Goal: Book appointment/travel/reservation

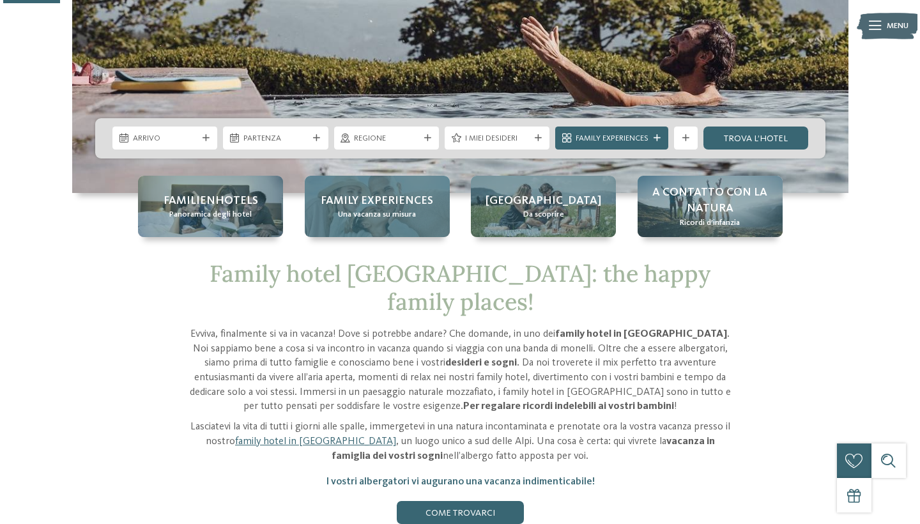
scroll to position [301, 0]
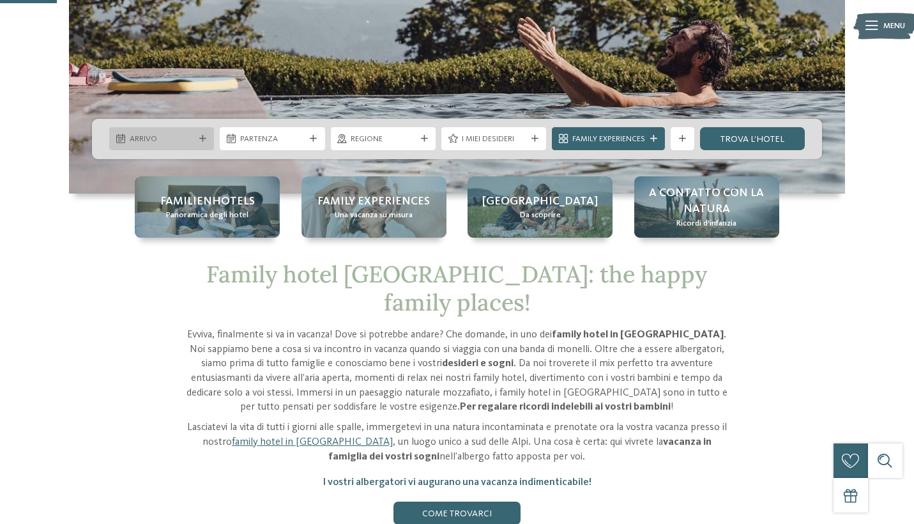
click at [138, 133] on div "Arrivo" at bounding box center [161, 139] width 70 height 12
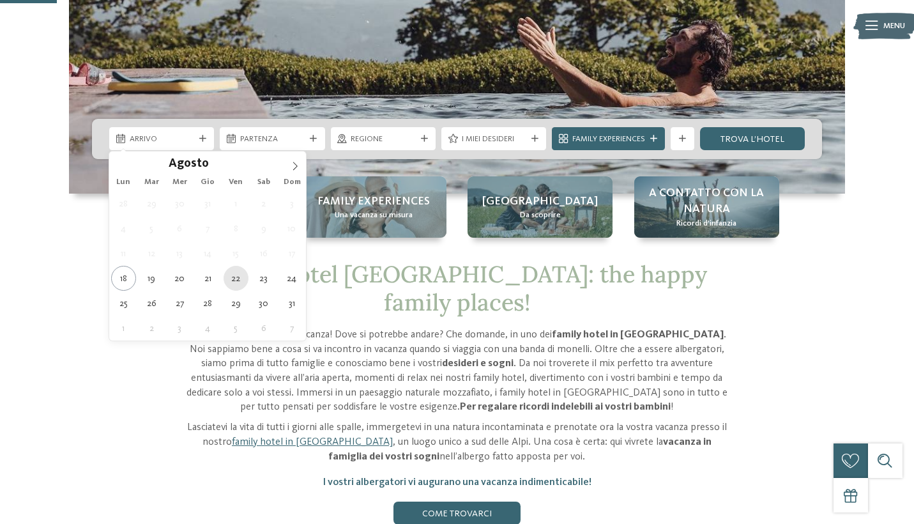
type div "22.08.2025"
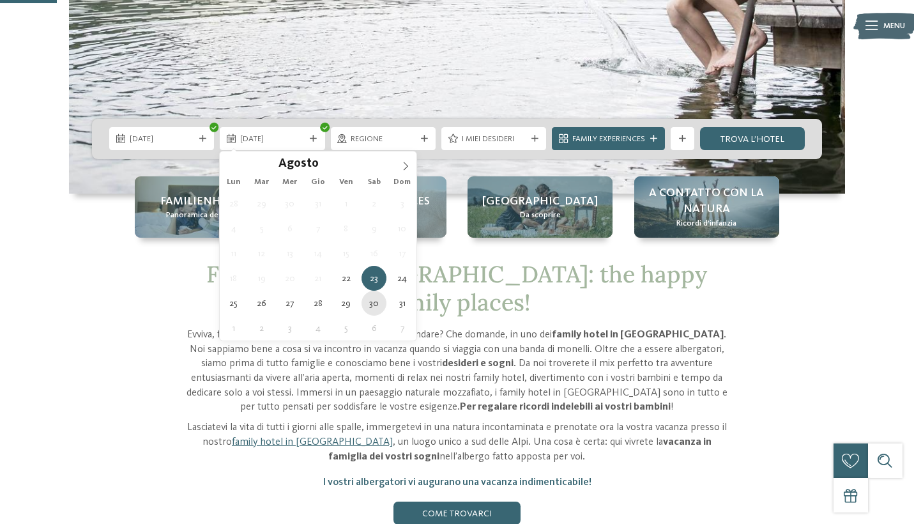
type div "30.08.2025"
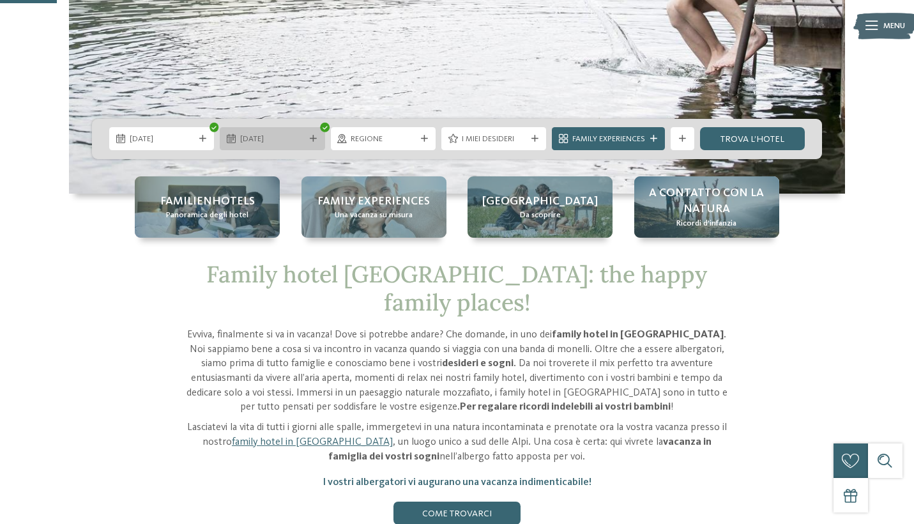
click at [254, 144] on span "30.08.2025" at bounding box center [272, 139] width 65 height 11
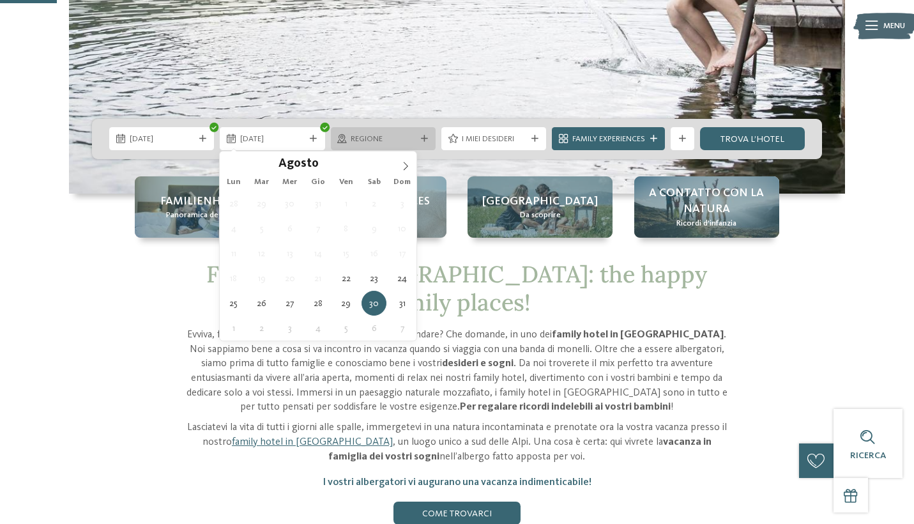
click at [375, 140] on span "Regione" at bounding box center [383, 139] width 65 height 11
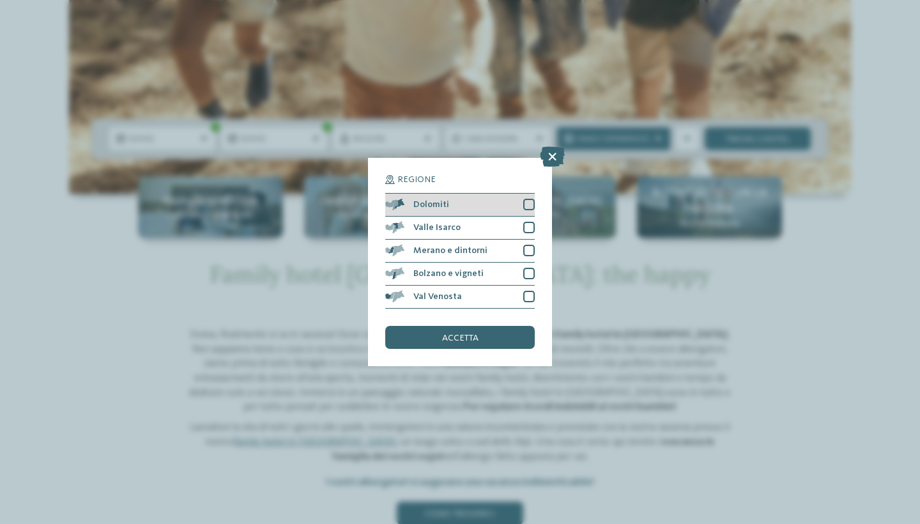
click at [529, 199] on div at bounding box center [528, 204] width 11 height 11
click at [494, 326] on div "accetta" at bounding box center [459, 337] width 149 height 23
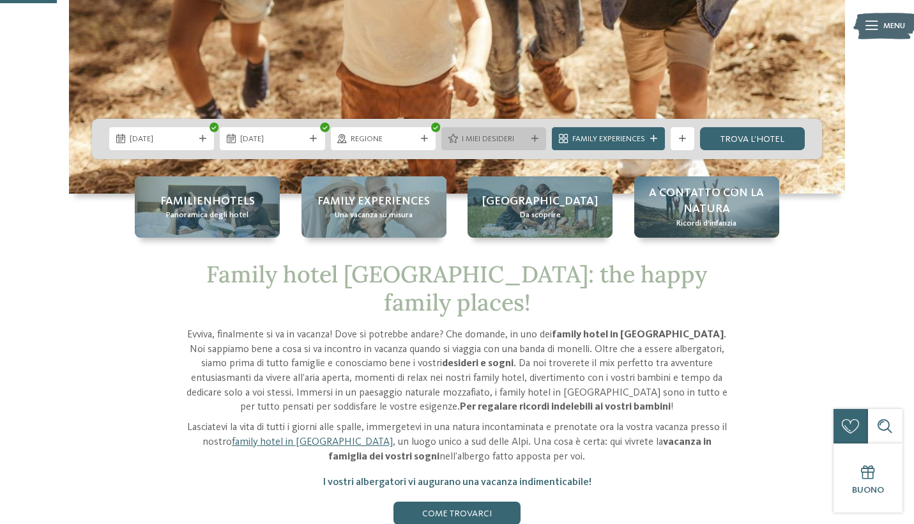
click at [510, 149] on div "I miei desideri" at bounding box center [493, 138] width 105 height 23
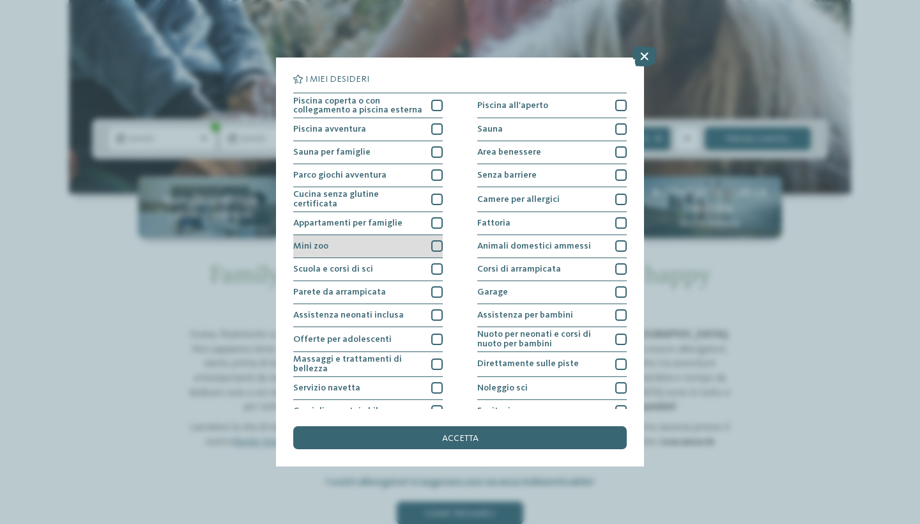
click at [369, 243] on div "Mini zoo" at bounding box center [367, 246] width 149 height 23
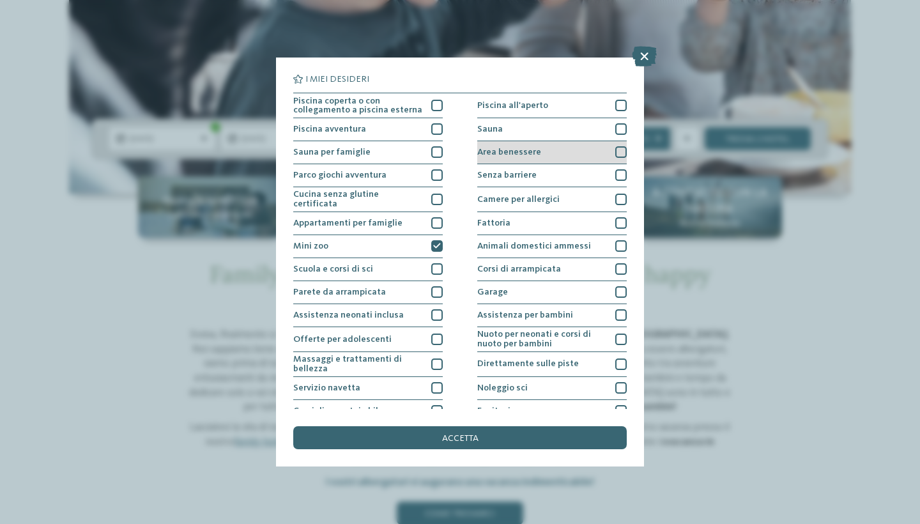
click at [547, 156] on div "Area benessere" at bounding box center [551, 152] width 149 height 23
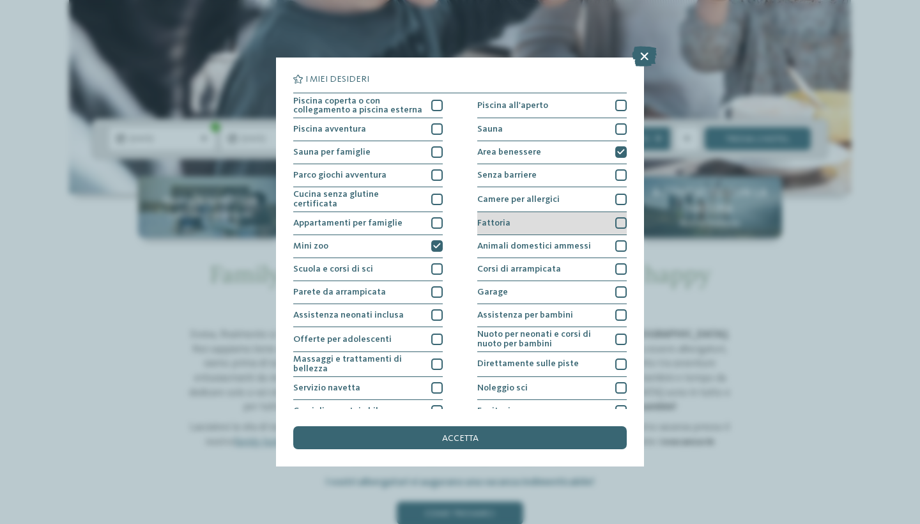
click at [556, 227] on div "Fattoria" at bounding box center [551, 223] width 149 height 23
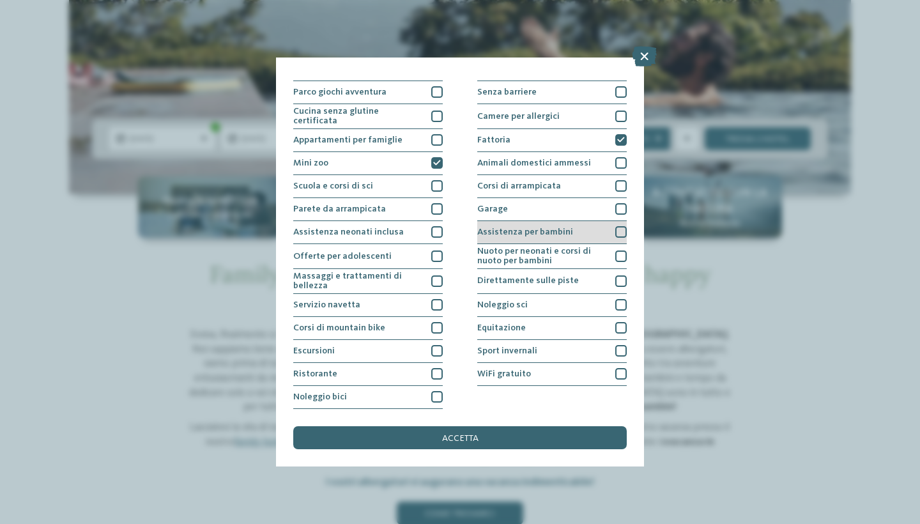
scroll to position [94, 0]
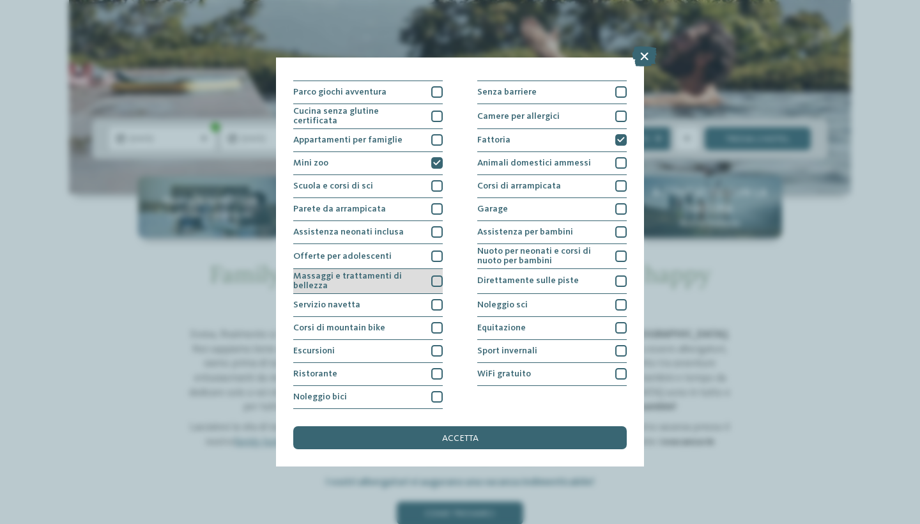
click at [361, 276] on div "Massaggi e trattamenti di bellezza" at bounding box center [367, 281] width 149 height 25
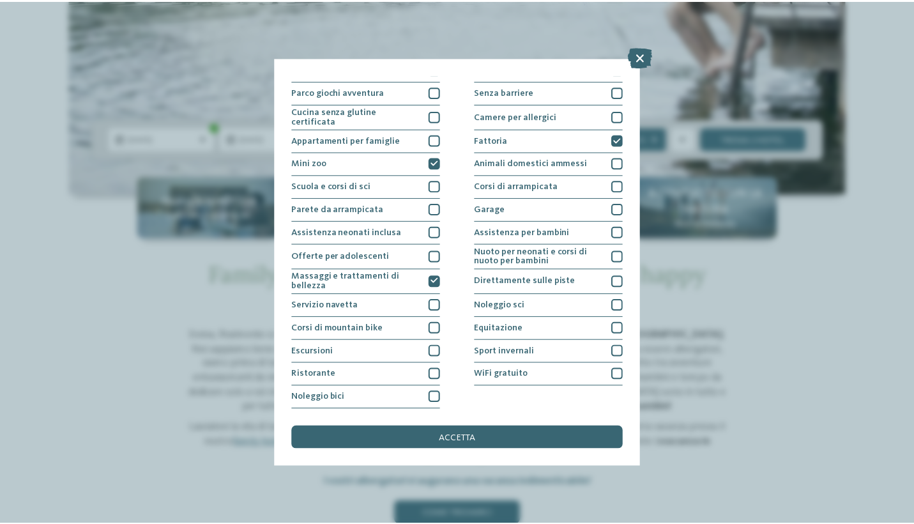
scroll to position [194, 0]
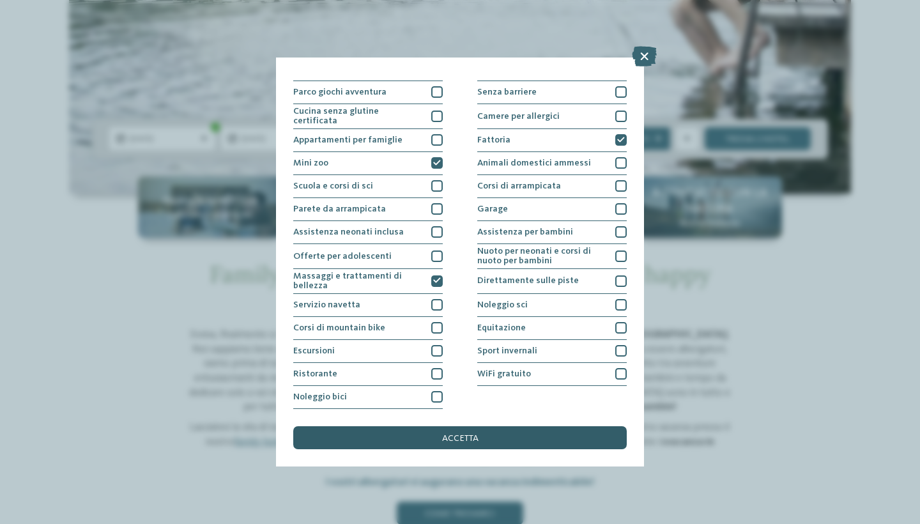
click at [446, 426] on div "accetta" at bounding box center [459, 437] width 333 height 23
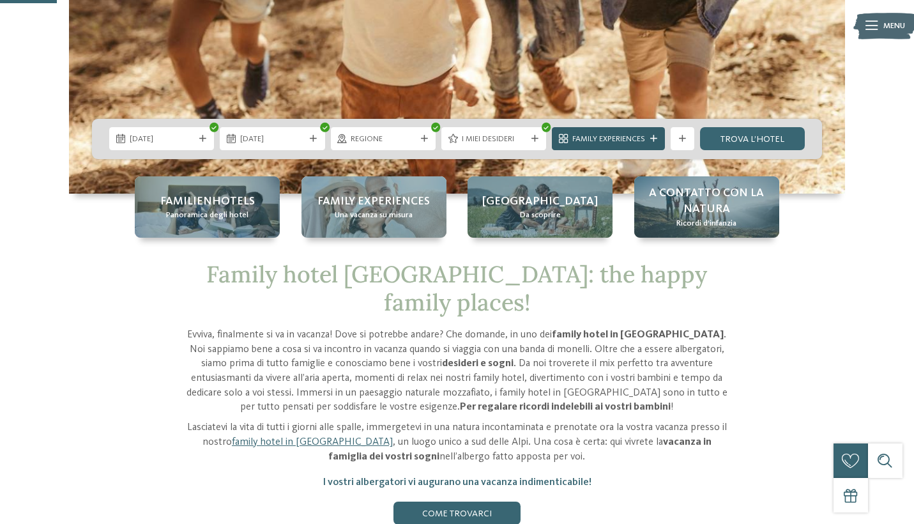
click at [627, 135] on span "Family Experiences" at bounding box center [608, 139] width 73 height 11
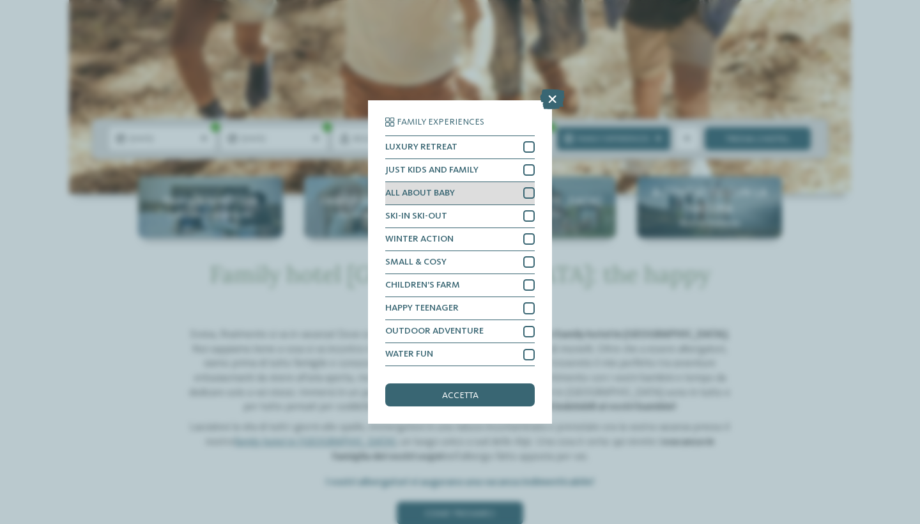
click at [526, 187] on div at bounding box center [528, 192] width 11 height 11
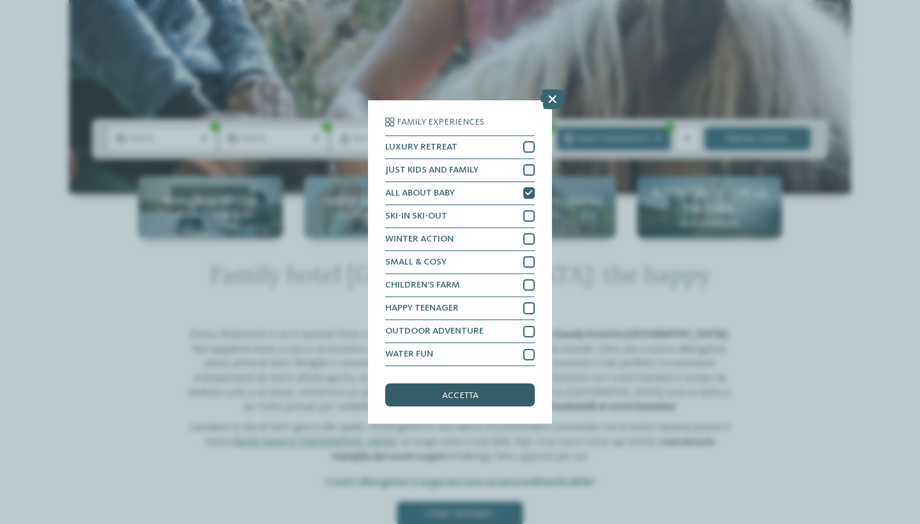
click at [483, 383] on div "accetta" at bounding box center [459, 394] width 149 height 23
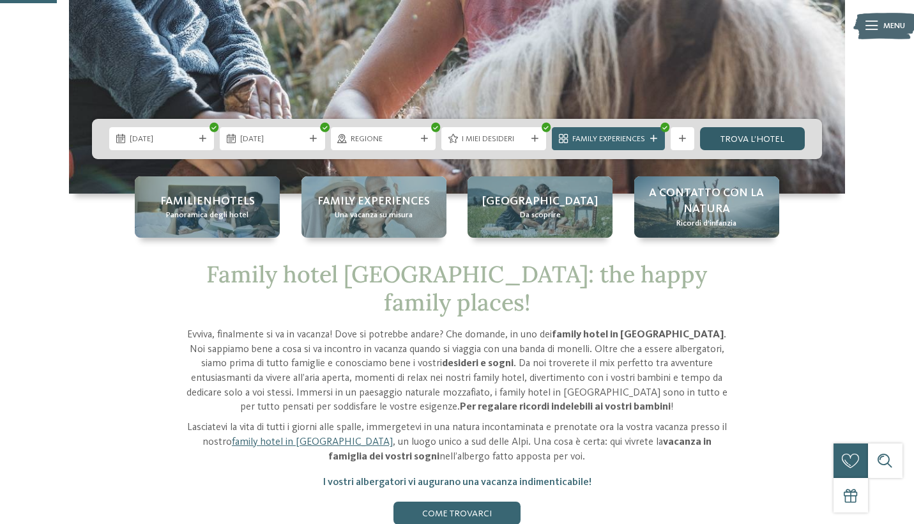
click at [774, 141] on link "trova l’hotel" at bounding box center [752, 138] width 105 height 23
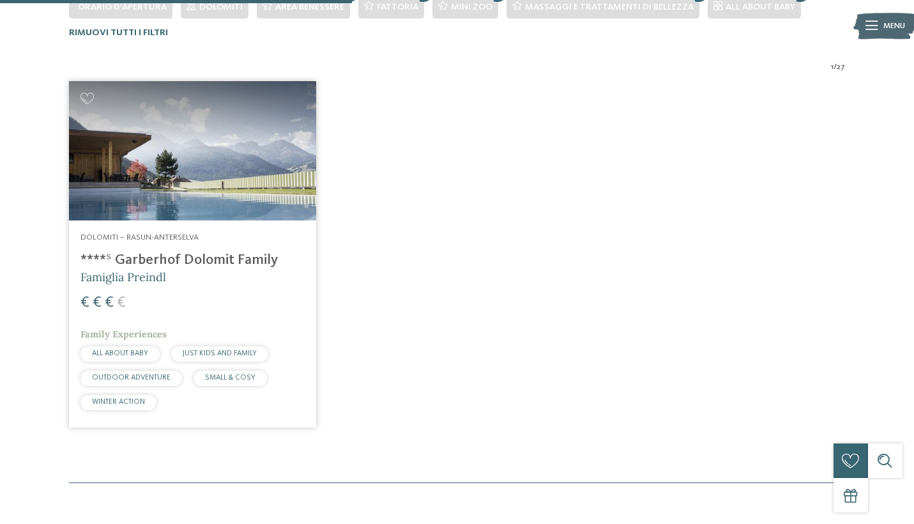
click at [254, 143] on img at bounding box center [192, 150] width 247 height 139
click at [227, 258] on h4 "****ˢ Garberhof Dolomit Family" at bounding box center [192, 260] width 224 height 17
click at [222, 256] on h4 "****ˢ Garberhof Dolomit Family" at bounding box center [192, 260] width 224 height 17
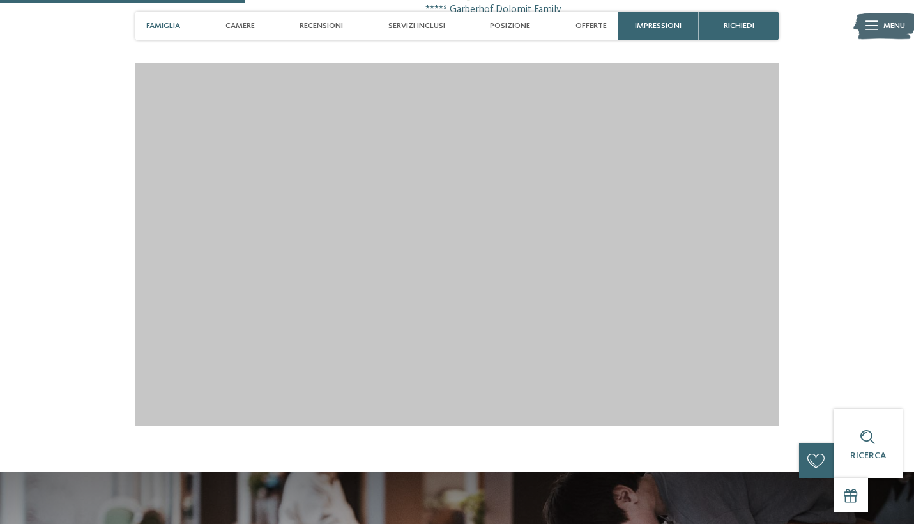
scroll to position [1182, 0]
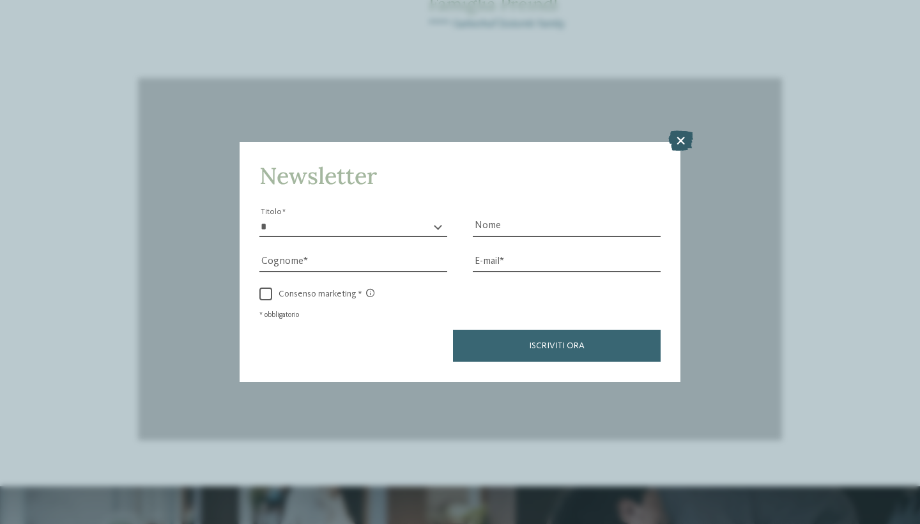
click at [682, 131] on icon at bounding box center [680, 141] width 25 height 20
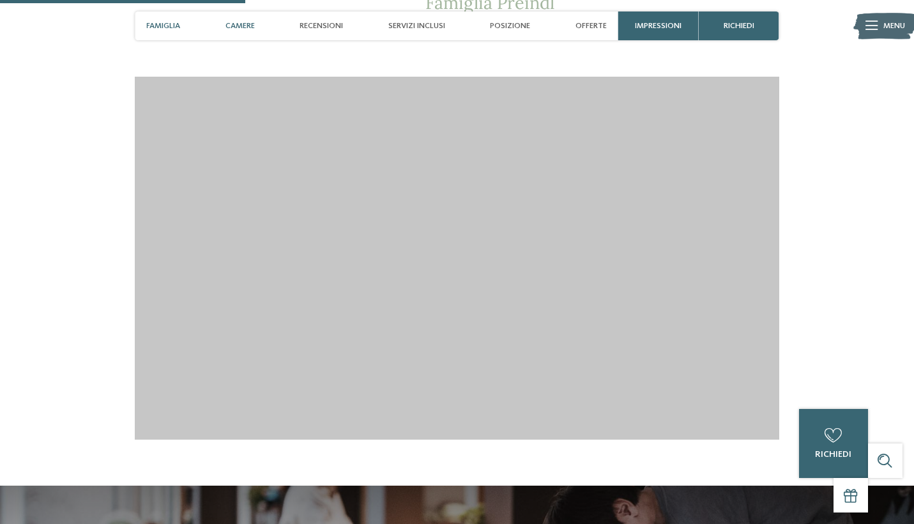
click at [245, 27] on span "Camere" at bounding box center [239, 26] width 29 height 10
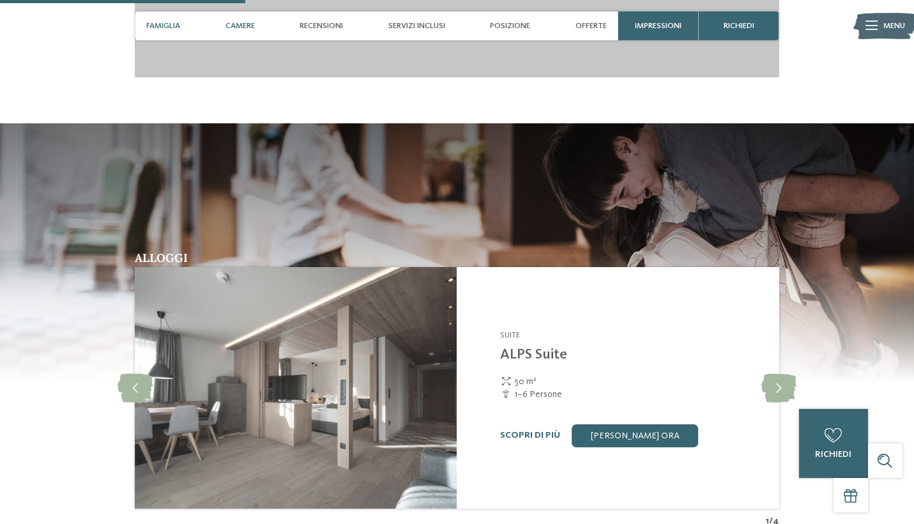
scroll to position [1579, 0]
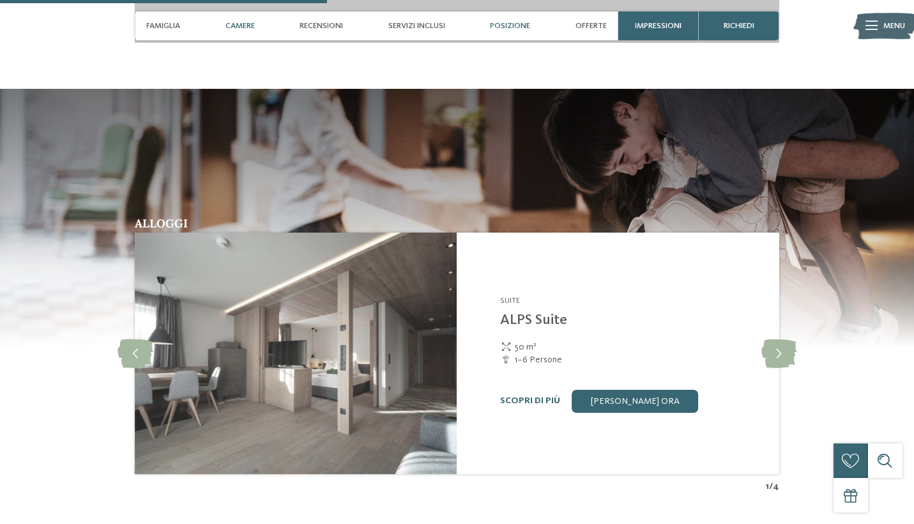
click at [500, 29] on span "Posizione" at bounding box center [510, 26] width 40 height 10
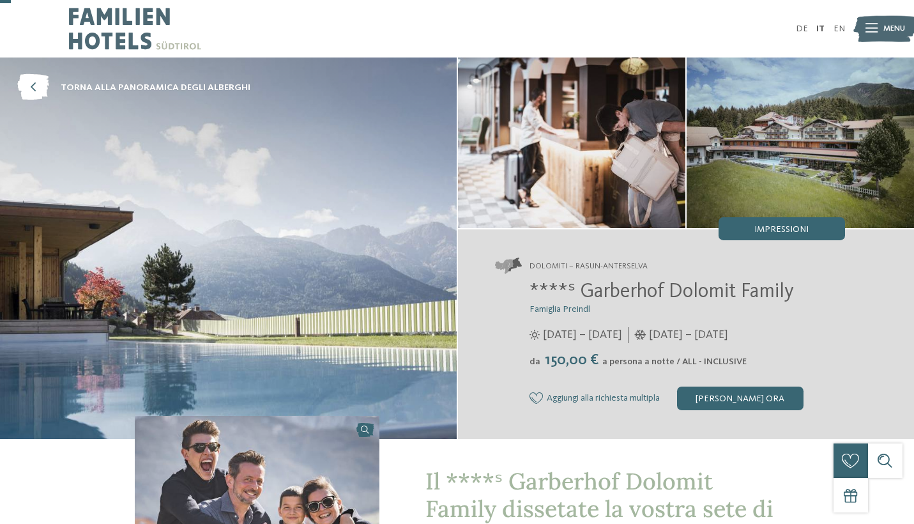
scroll to position [0, 0]
drag, startPoint x: 798, startPoint y: 294, endPoint x: 574, endPoint y: 296, distance: 224.2
click at [574, 296] on h2 "****ˢ Garberhof Dolomit Family" at bounding box center [688, 292] width 316 height 24
copy span "Garberhof Dolomit Family"
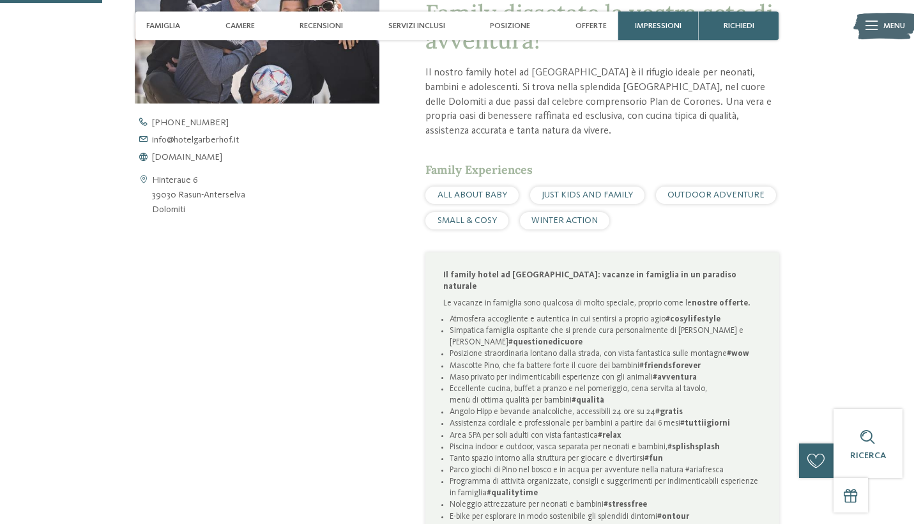
scroll to position [496, 0]
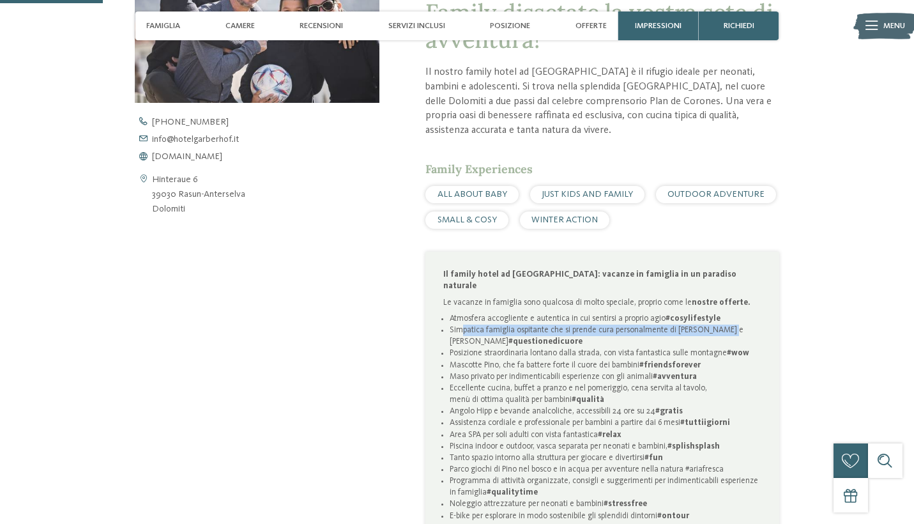
drag, startPoint x: 461, startPoint y: 317, endPoint x: 466, endPoint y: 325, distance: 9.6
click at [466, 325] on li "Simpatica famiglia ospitante che si prende cura personalmente di grandi e picci…" at bounding box center [606, 335] width 312 height 23
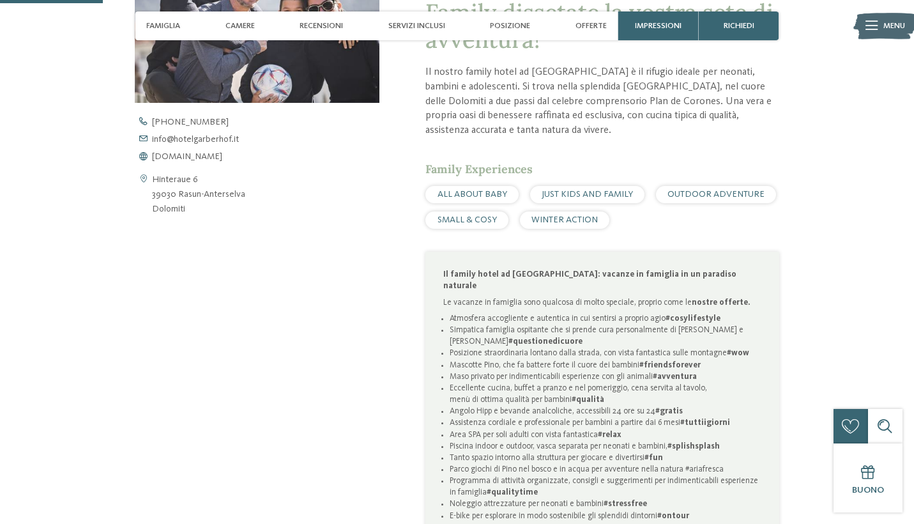
click at [473, 371] on li "Maso privato per indimenticabili esperienze con gli animali #avventura" at bounding box center [606, 376] width 312 height 11
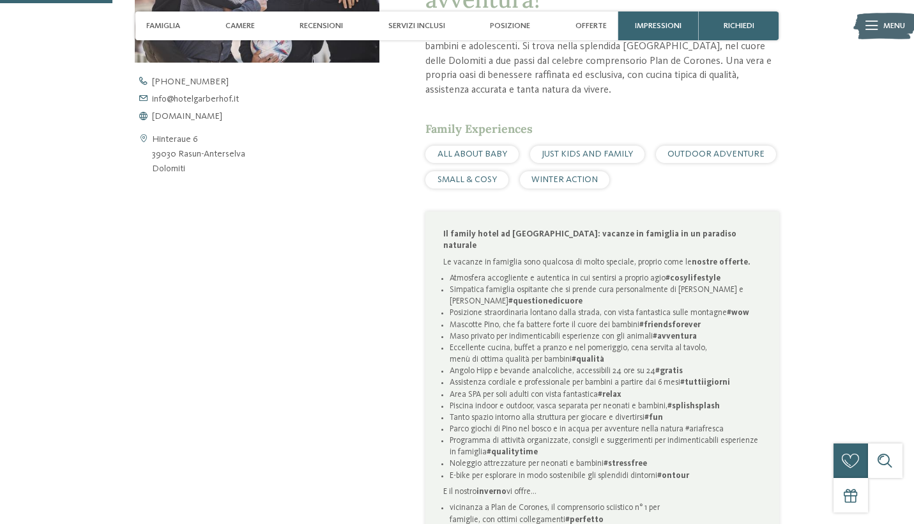
scroll to position [544, 0]
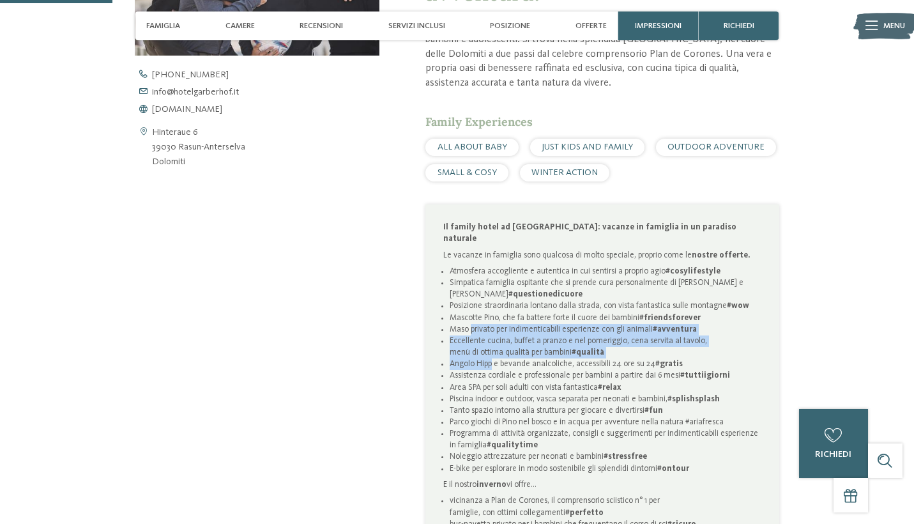
drag, startPoint x: 469, startPoint y: 313, endPoint x: 492, endPoint y: 349, distance: 42.2
click at [492, 349] on ul "Atmosfera accogliente e autentica in cui sentirsi a proprio agio #cosylifestyle…" at bounding box center [602, 370] width 319 height 209
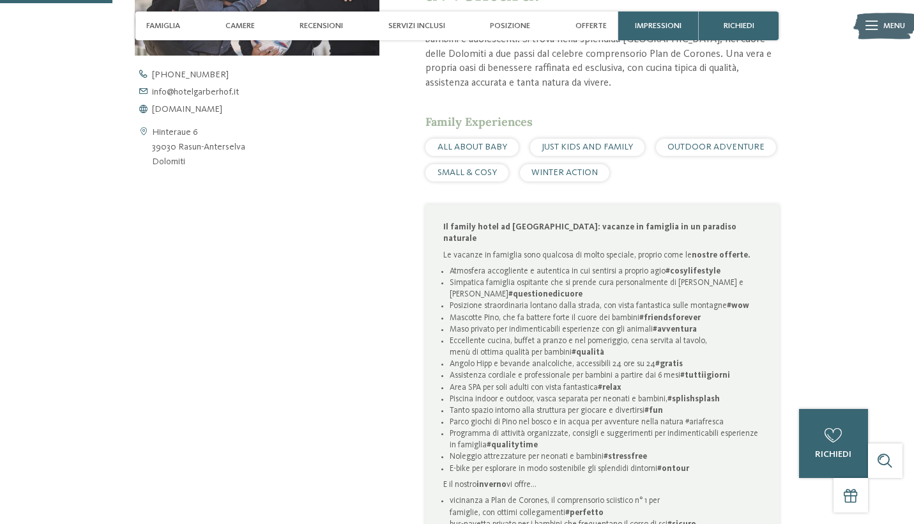
click at [499, 382] on li "Area SPA per soli adulti con vista fantastica #relax" at bounding box center [606, 387] width 312 height 11
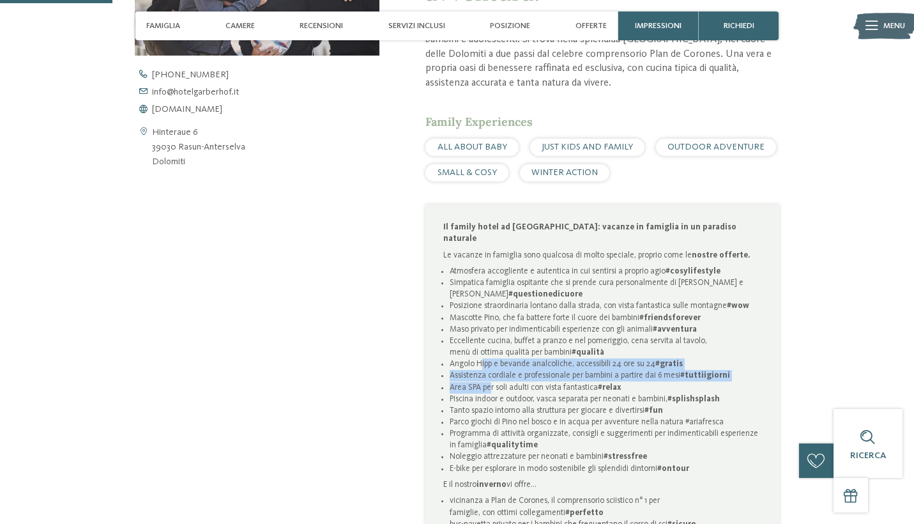
drag, startPoint x: 481, startPoint y: 347, endPoint x: 491, endPoint y: 369, distance: 24.6
click at [491, 369] on ul "Atmosfera accogliente e autentica in cui sentirsi a proprio agio #cosylifestyle…" at bounding box center [602, 370] width 319 height 209
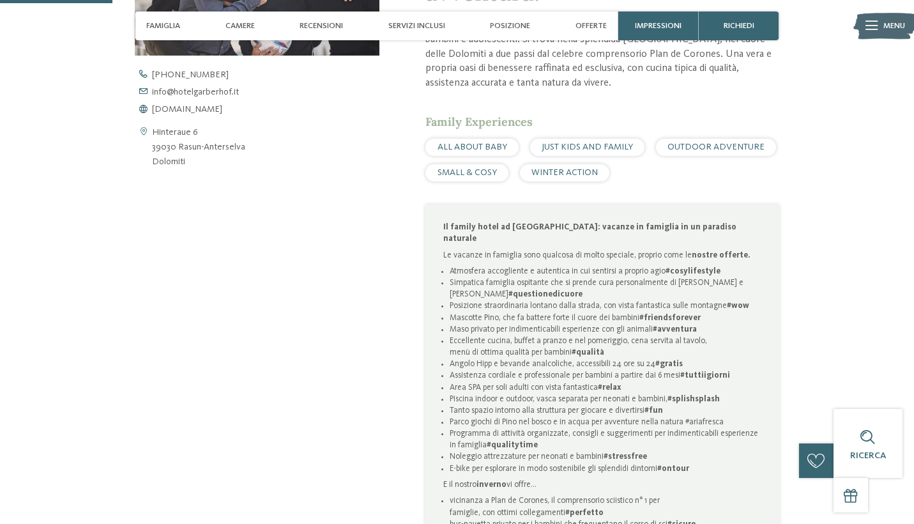
click at [496, 393] on li "Piscina indoor e outdoor, vasca separata per neonati e bambini, #splishsplash" at bounding box center [606, 398] width 312 height 11
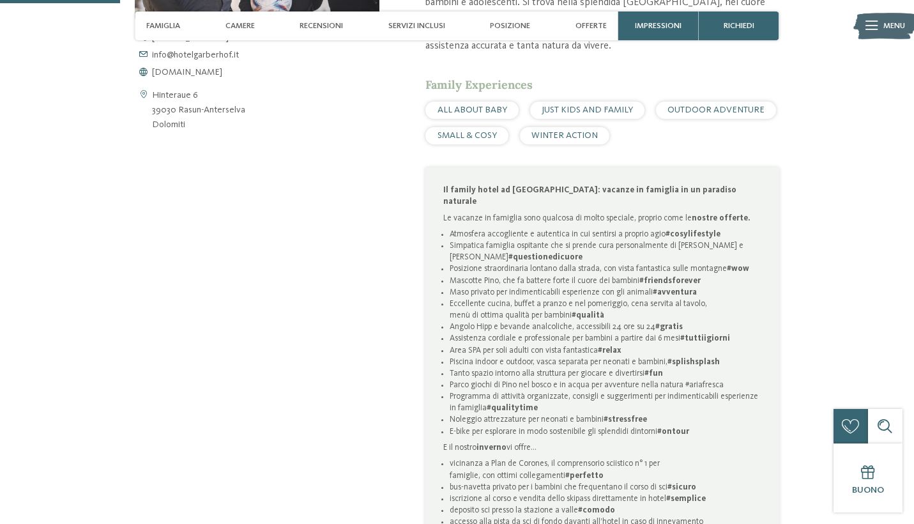
scroll to position [581, 0]
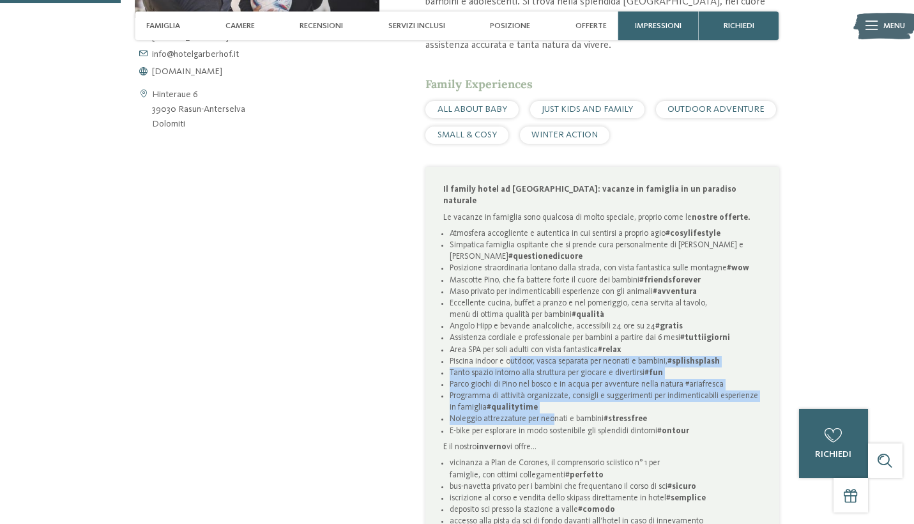
drag, startPoint x: 512, startPoint y: 345, endPoint x: 553, endPoint y: 401, distance: 69.0
click at [553, 401] on ul "Atmosfera accogliente e autentica in cui sentirsi a proprio agio #cosylifestyle…" at bounding box center [602, 332] width 319 height 209
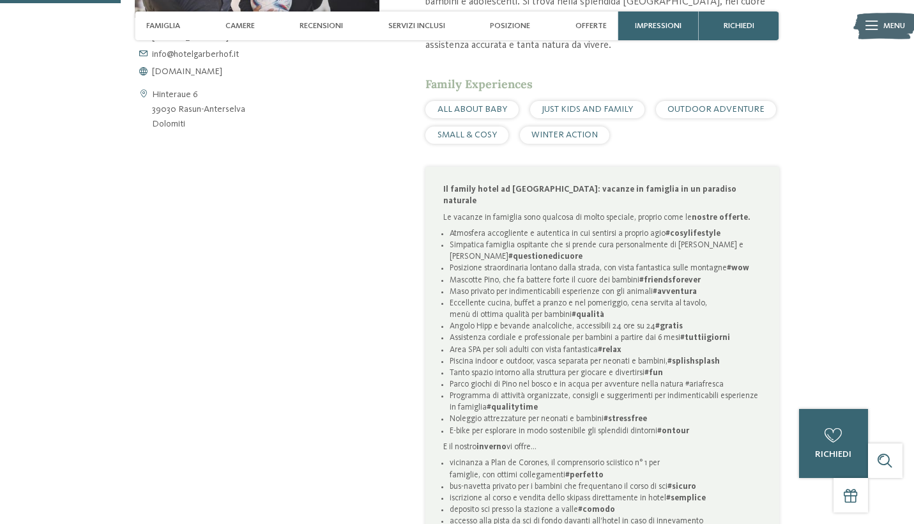
click at [556, 425] on li "E-bike per esplorare in modo sostenibile gli splendidi dintorni #ontour" at bounding box center [606, 430] width 312 height 11
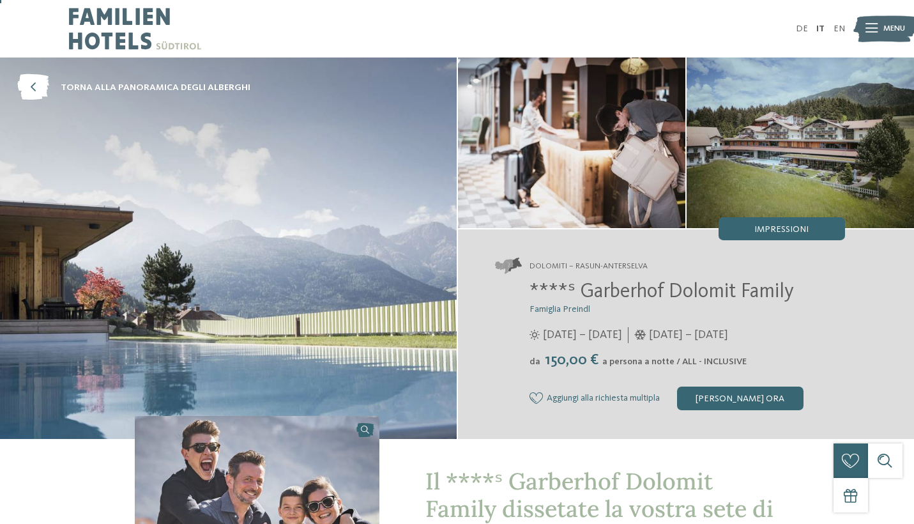
scroll to position [0, 0]
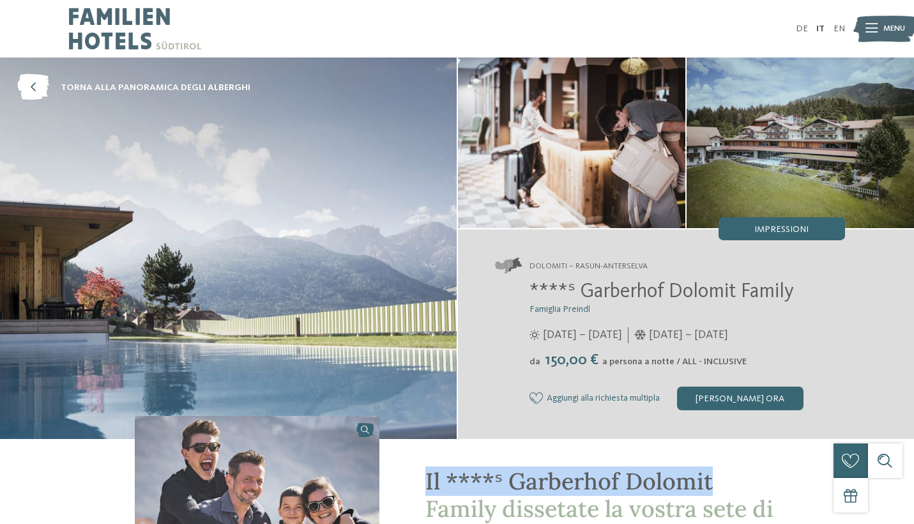
drag, startPoint x: 717, startPoint y: 485, endPoint x: 416, endPoint y: 473, distance: 301.1
copy span "Il ****ˢ Garberhof Dolomit"
click at [41, 86] on icon at bounding box center [33, 88] width 32 height 26
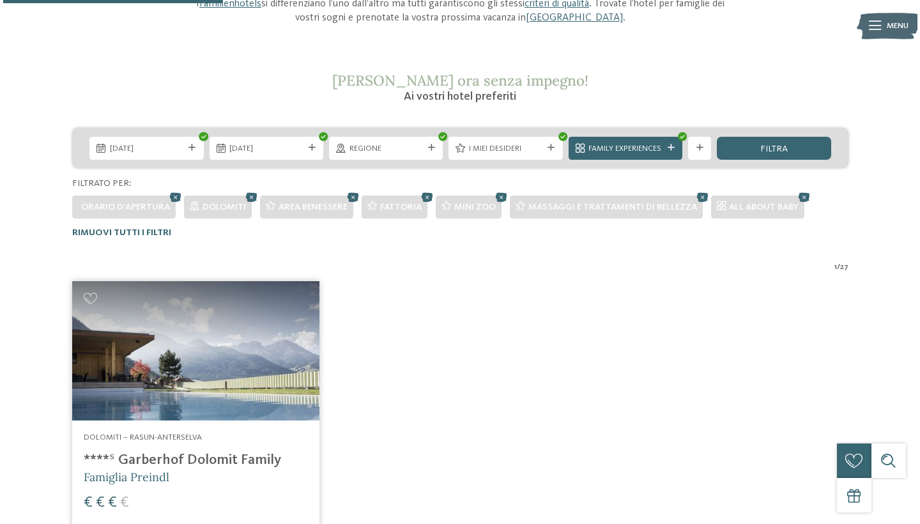
scroll to position [154, 0]
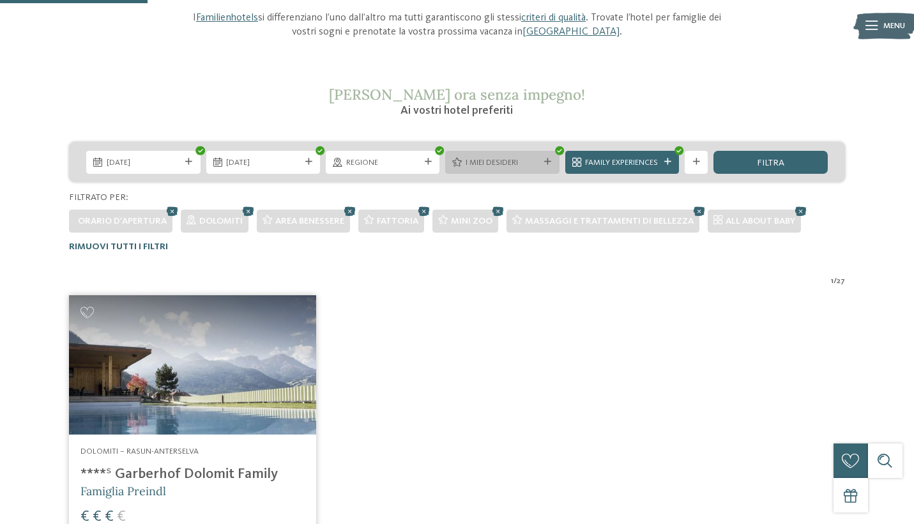
click at [547, 164] on icon at bounding box center [547, 161] width 7 height 7
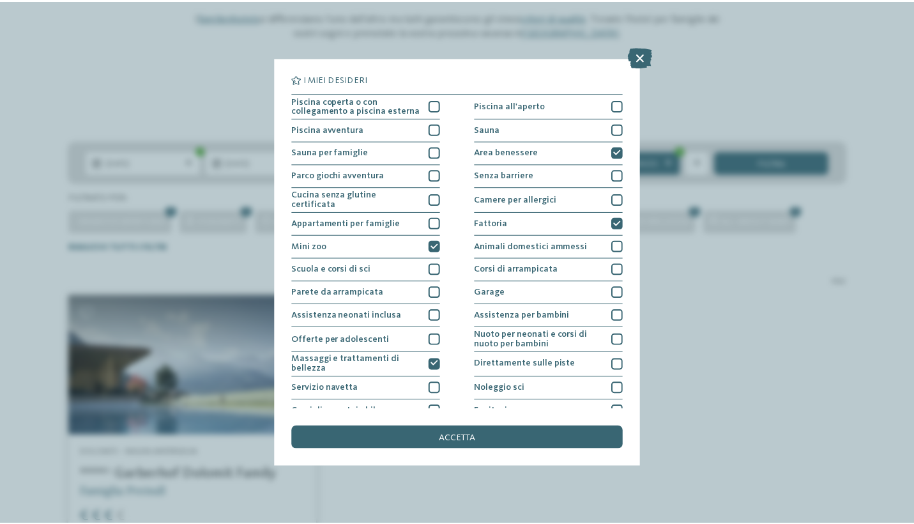
scroll to position [0, 0]
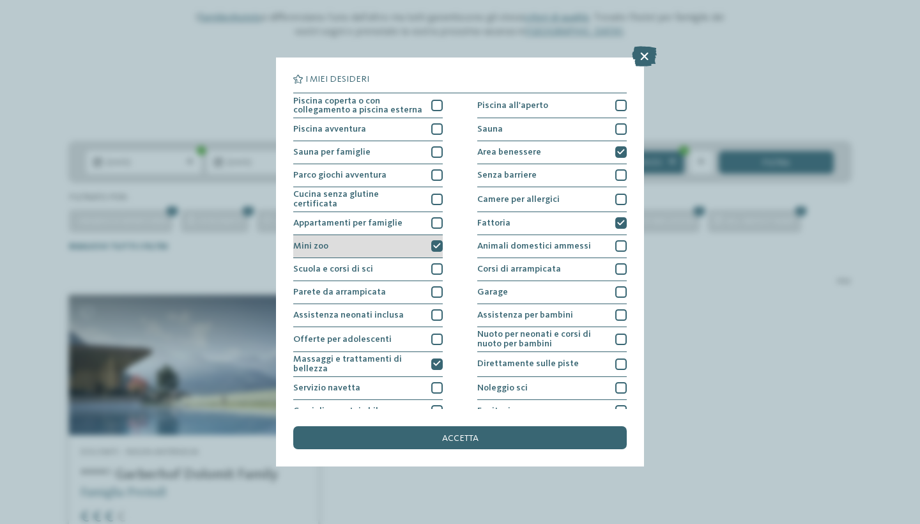
click at [437, 243] on icon at bounding box center [437, 246] width 8 height 7
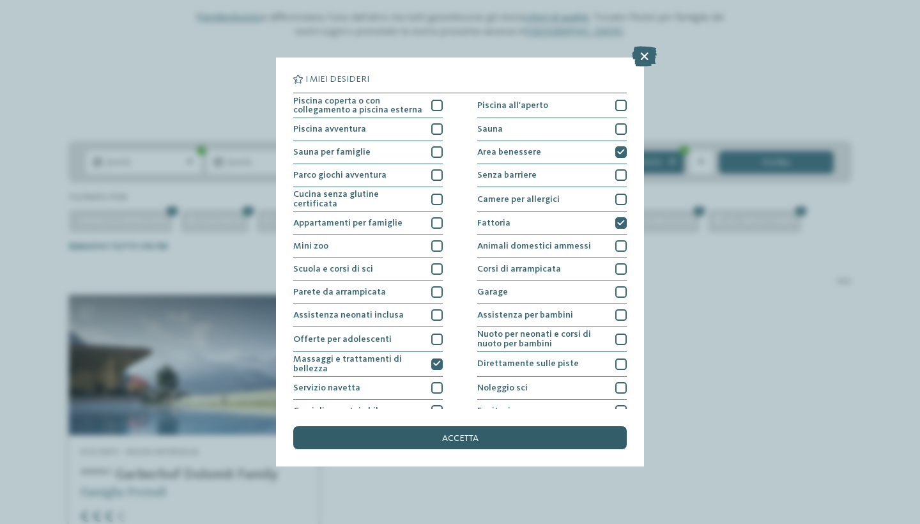
click at [474, 434] on span "accetta" at bounding box center [460, 438] width 36 height 9
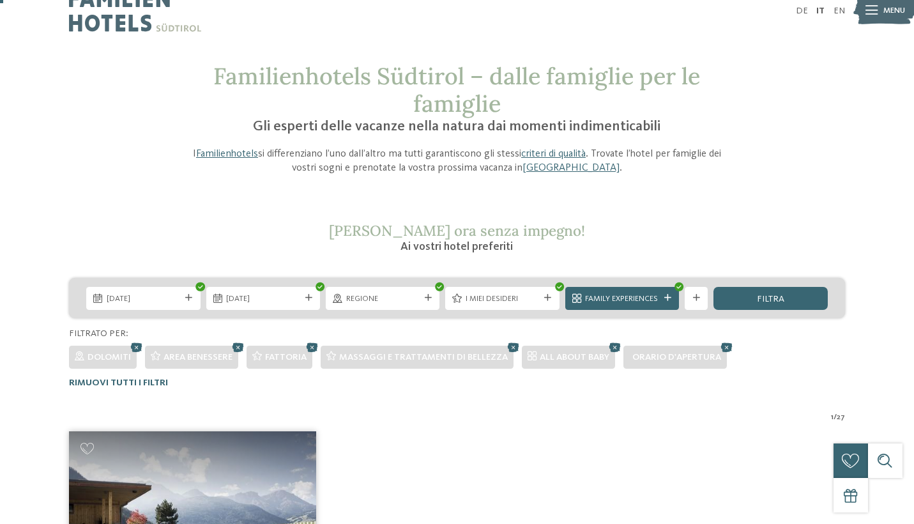
scroll to position [2, 0]
